Goal: Task Accomplishment & Management: Manage account settings

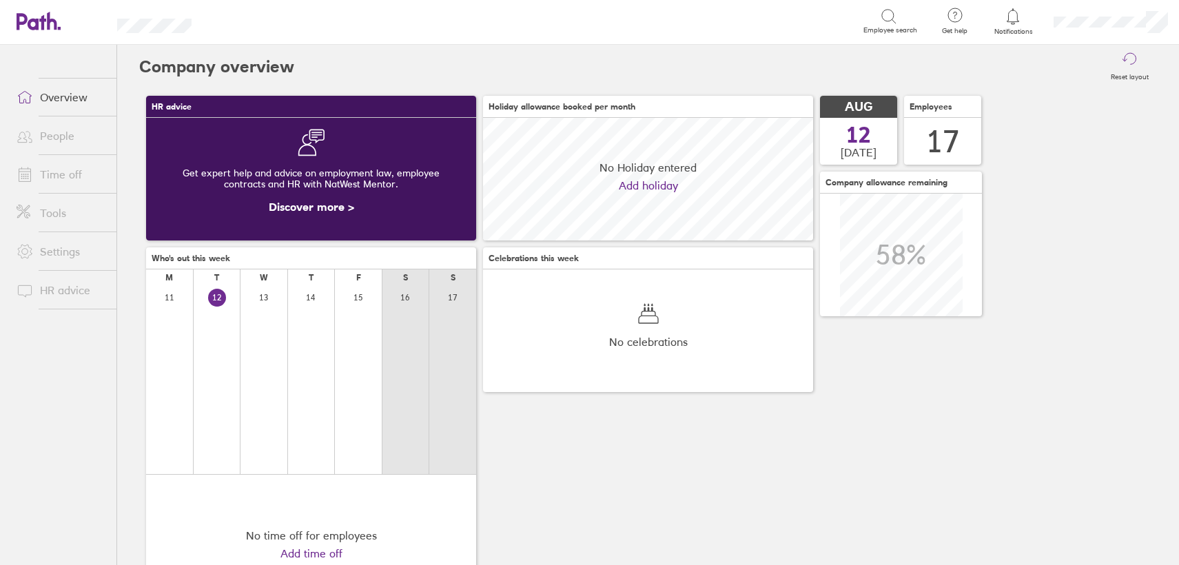
scroll to position [123, 330]
click at [54, 172] on link "Time off" at bounding box center [61, 175] width 111 height 28
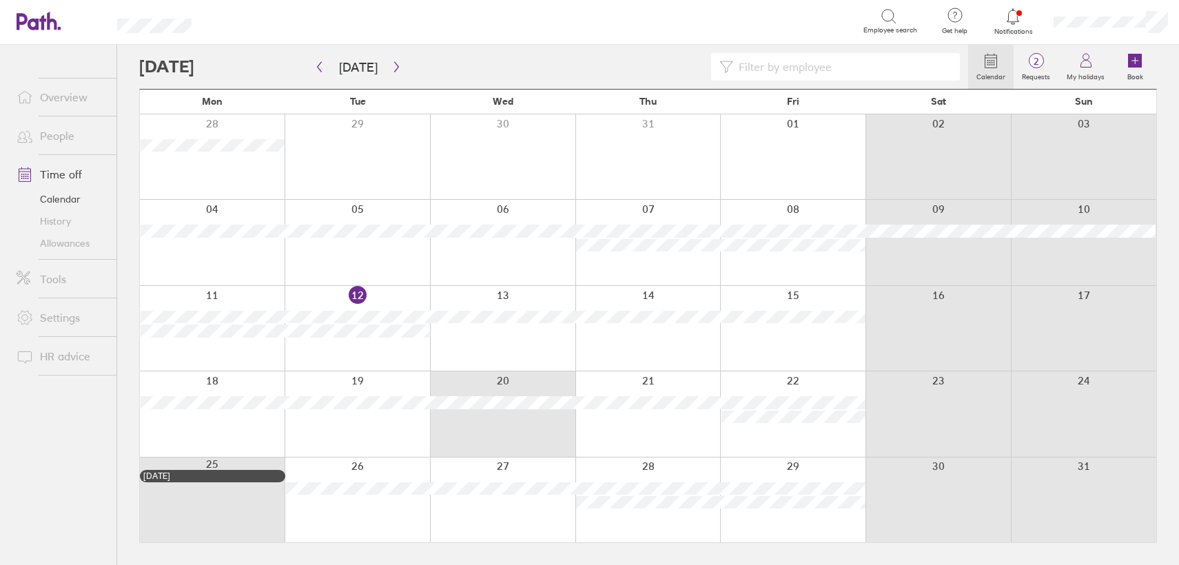
click at [460, 376] on div "18 19 20 21 22 23 24" at bounding box center [648, 413] width 1017 height 85
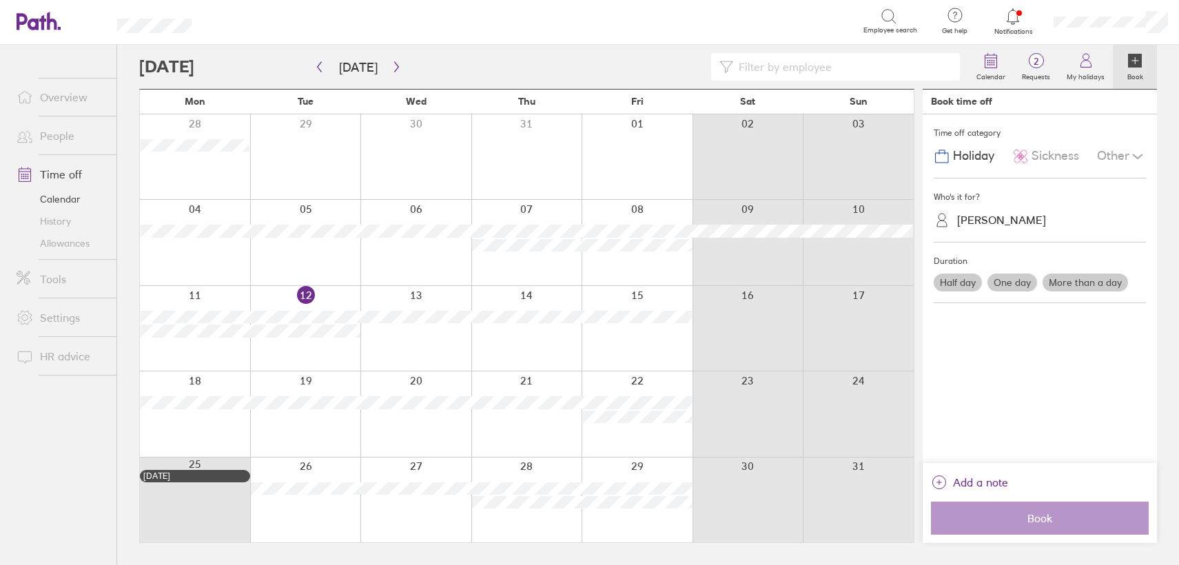
click at [404, 365] on div at bounding box center [415, 328] width 111 height 85
